Goal: Check status: Check status

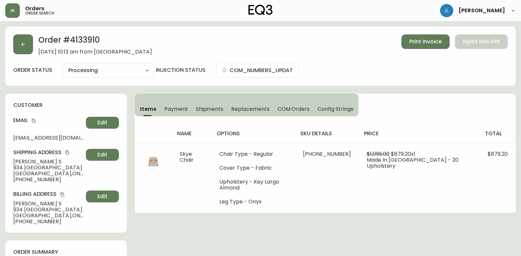
select select "PROCESSING"
click at [32, 47] on button "button" at bounding box center [23, 44] width 20 height 20
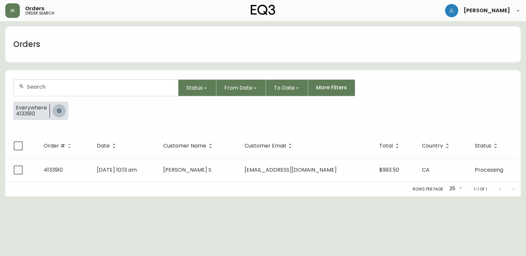
click at [59, 110] on icon "button" at bounding box center [59, 110] width 4 height 4
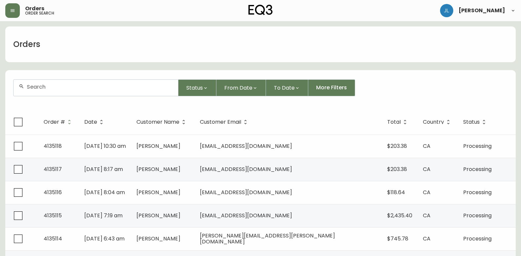
click at [62, 87] on input "text" at bounding box center [100, 87] width 146 height 6
paste input "4133331"
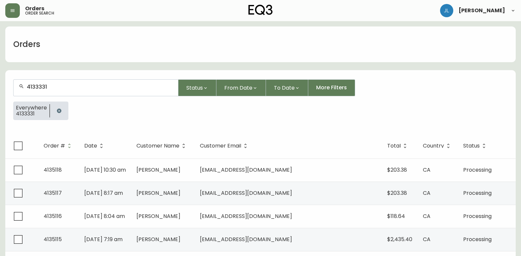
type input "4133331"
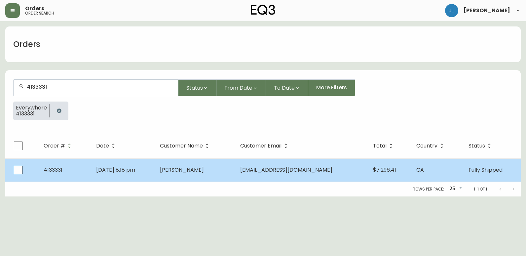
click at [155, 176] on td "[DATE] 8:18 pm" at bounding box center [123, 169] width 64 height 23
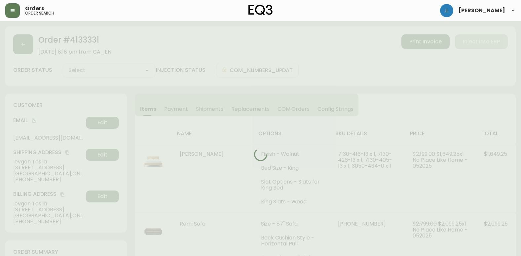
type input "Fully Shipped"
select select "FULLY_SHIPPED"
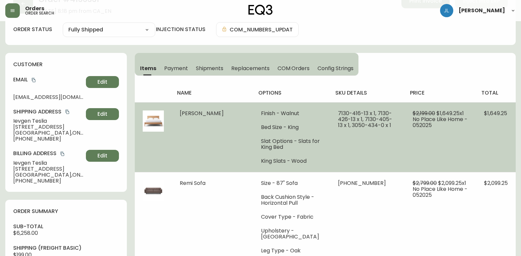
scroll to position [32, 0]
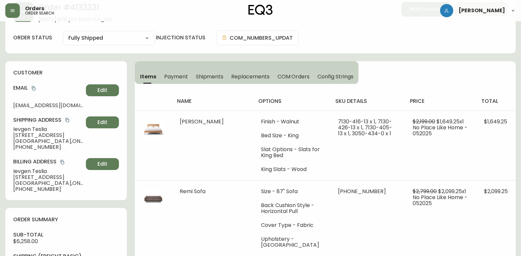
click at [480, 71] on div "Items Payment Shipments Replacements COM Orders Config Strings name options sku…" at bounding box center [325, 260] width 381 height 399
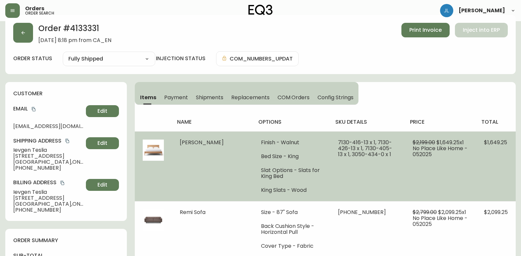
scroll to position [0, 0]
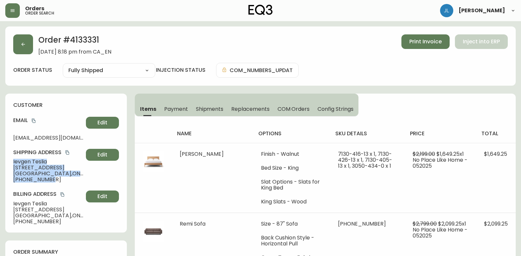
drag, startPoint x: 54, startPoint y: 182, endPoint x: -1, endPoint y: 161, distance: 59.4
copy div "[PERSON_NAME] [STREET_ADDRESS][PERSON_NAME] [PHONE_NUMBER]"
click at [58, 117] on h4 "Email" at bounding box center [48, 120] width 70 height 7
drag, startPoint x: 30, startPoint y: 46, endPoint x: 25, endPoint y: 46, distance: 5.7
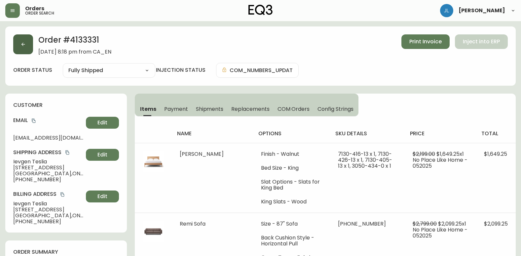
click at [25, 46] on div "Order # 4133331 [DATE] 8:18 pm from CA_EN Print Invoice Inject into ERP" at bounding box center [260, 44] width 495 height 20
click at [25, 46] on icon "button" at bounding box center [22, 44] width 5 height 5
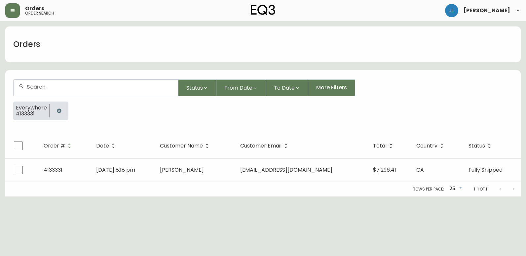
click at [57, 110] on icon "button" at bounding box center [59, 110] width 5 height 5
